Goal: Task Accomplishment & Management: Manage account settings

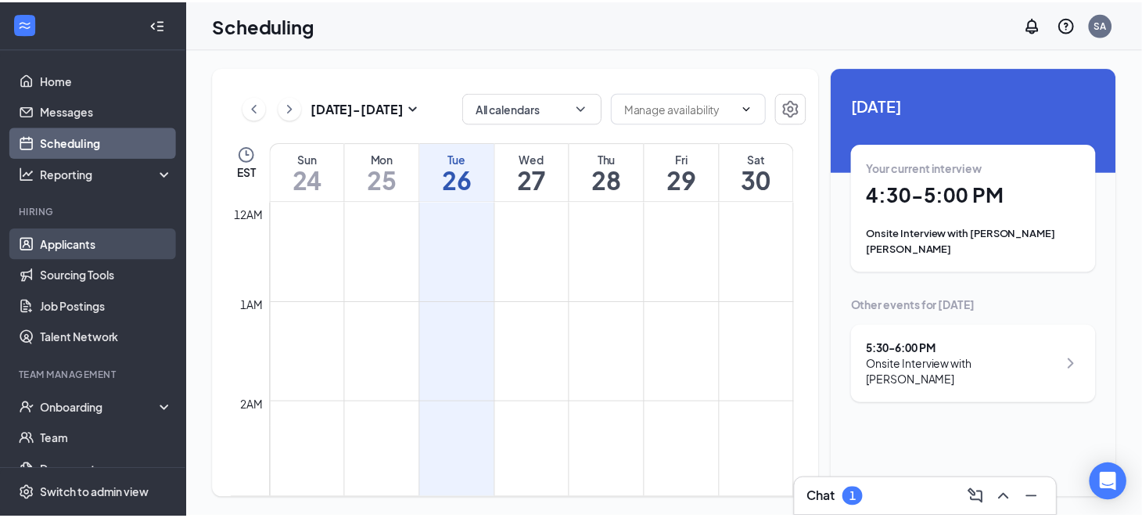
scroll to position [769, 0]
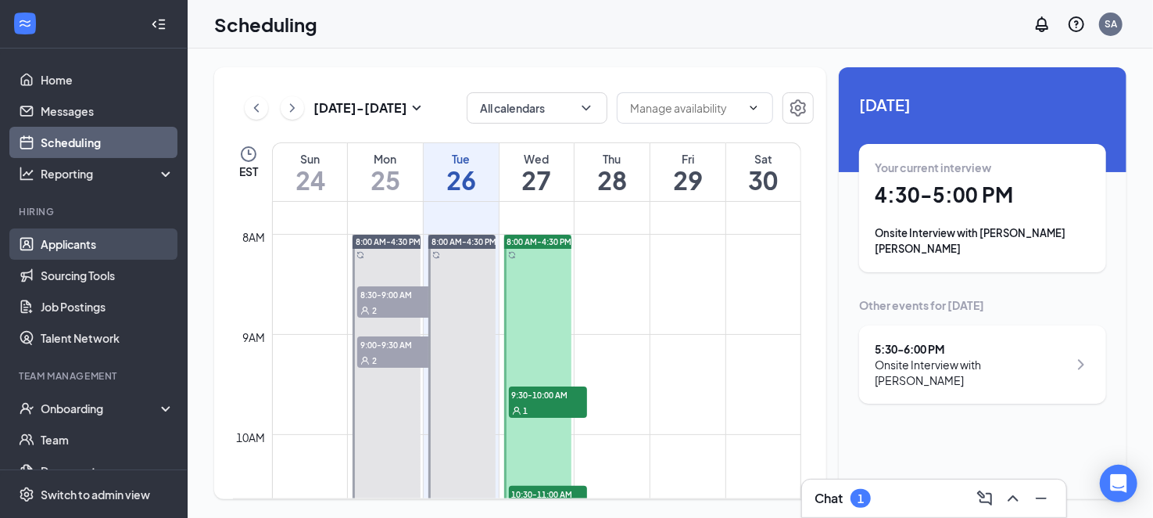
click at [108, 236] on link "Applicants" at bounding box center [108, 243] width 134 height 31
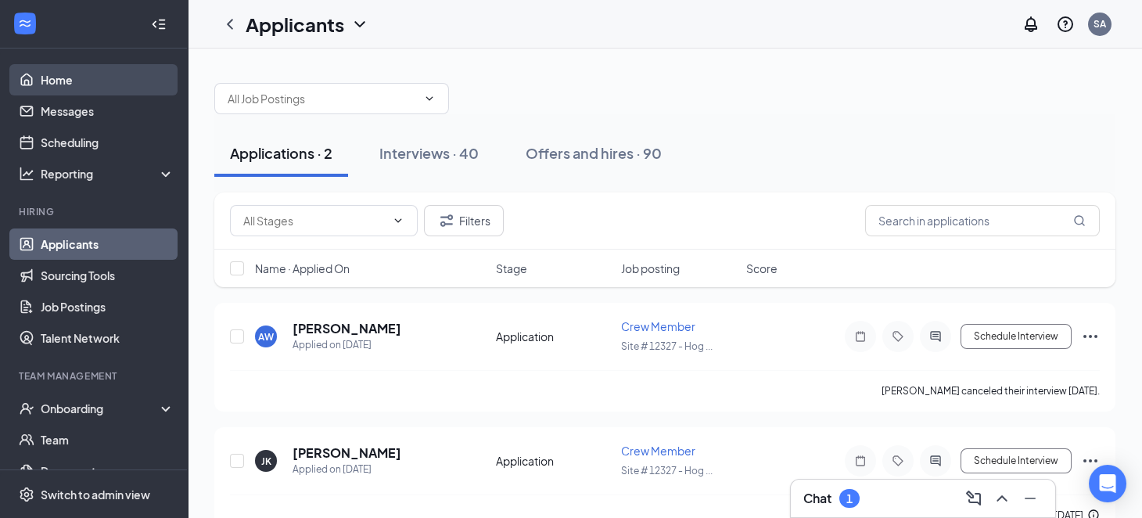
click at [105, 74] on link "Home" at bounding box center [108, 79] width 134 height 31
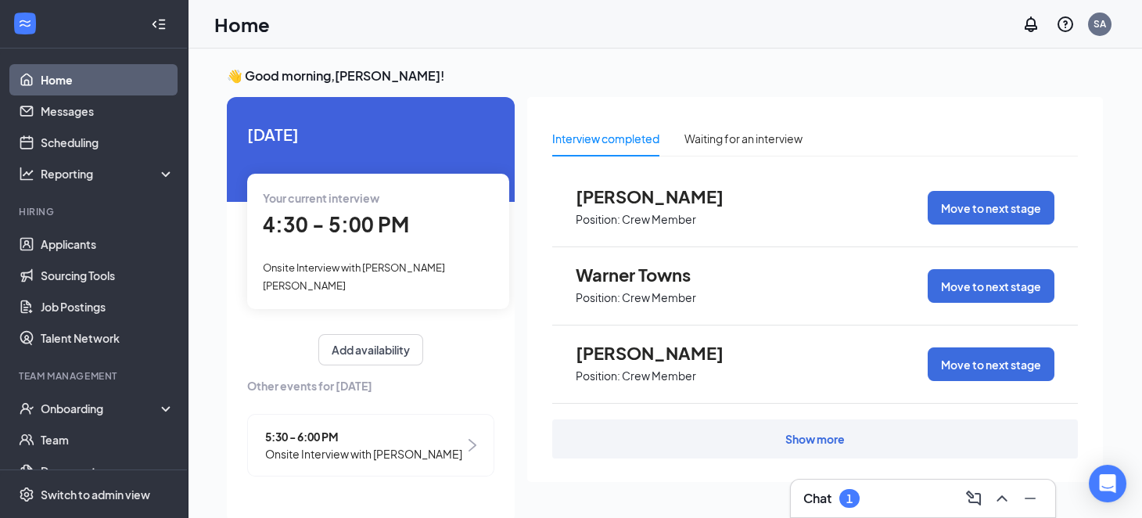
click at [400, 270] on span "Onsite Interview with [PERSON_NAME] [PERSON_NAME]" at bounding box center [354, 276] width 182 height 30
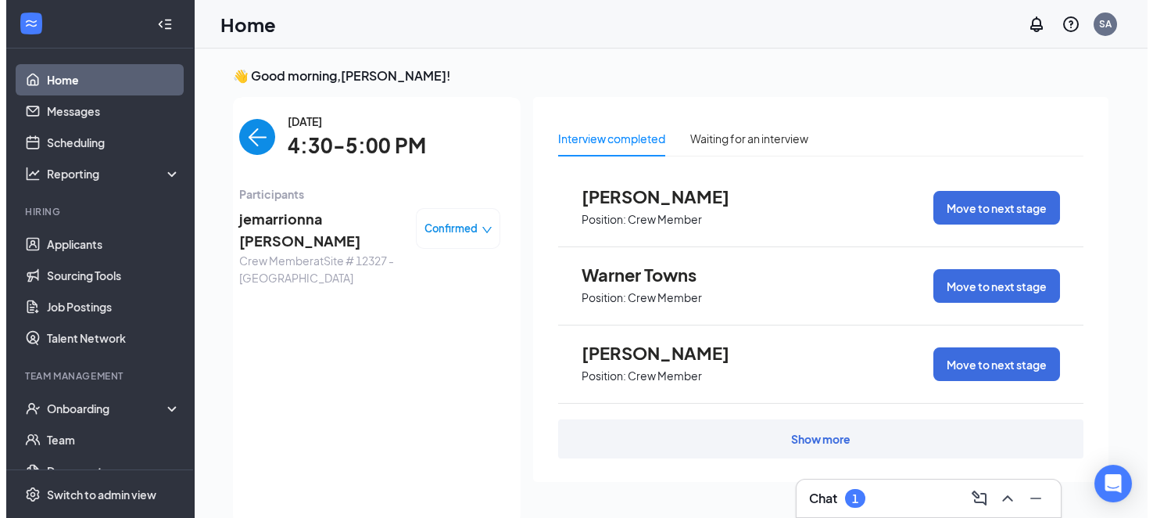
scroll to position [5, 0]
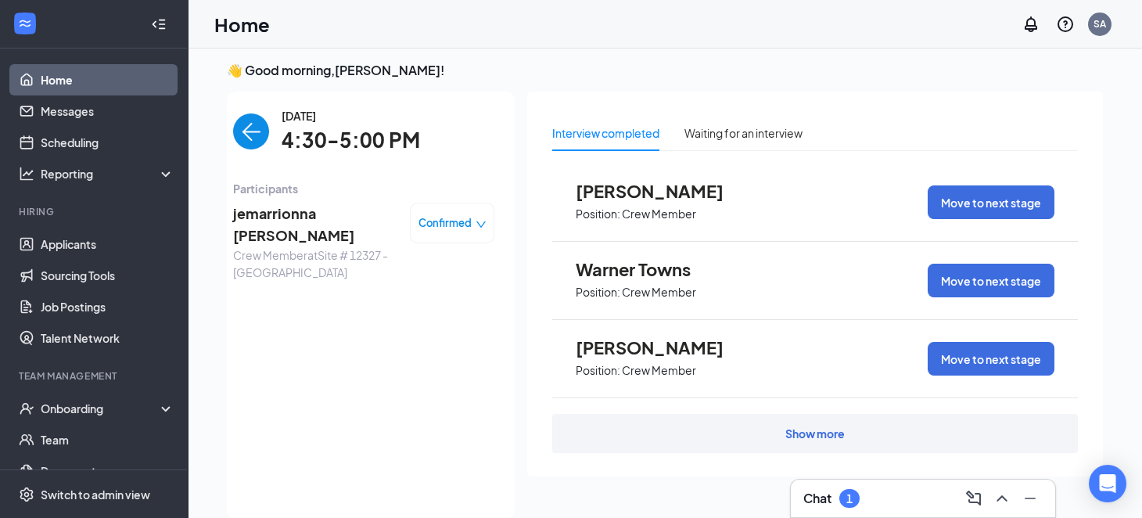
click at [321, 221] on span "jemarrionna [PERSON_NAME]" at bounding box center [315, 225] width 164 height 45
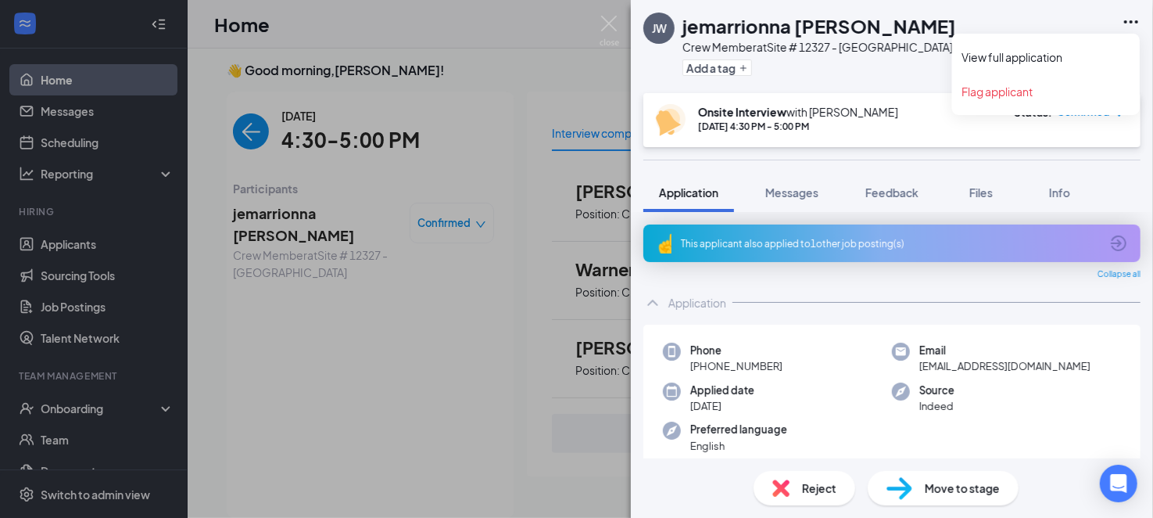
click at [1137, 27] on icon "Ellipses" at bounding box center [1131, 22] width 19 height 19
click at [1106, 50] on link "View full application" at bounding box center [1047, 57] width 169 height 16
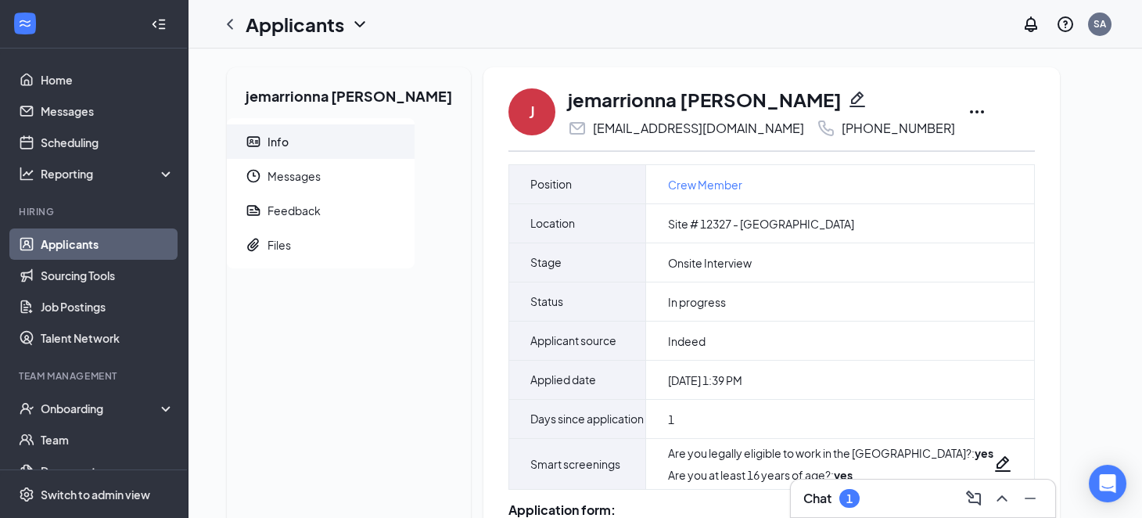
click at [967, 115] on icon "Ellipses" at bounding box center [976, 111] width 19 height 19
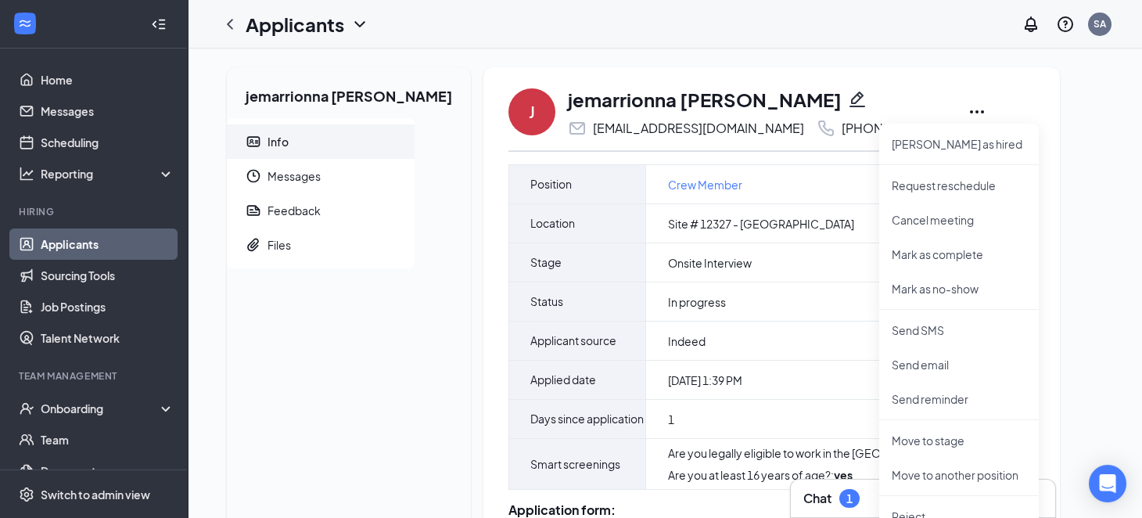
click at [1043, 104] on div "jemarrionna whatley Info Messages Feedback Files J jemarrionna whatley jekniyah…" at bounding box center [664, 524] width 901 height 914
